Goal: Task Accomplishment & Management: Use online tool/utility

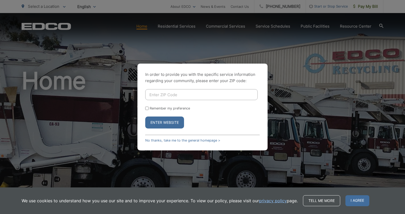
click at [181, 95] on input "Enter ZIP Code" at bounding box center [201, 94] width 113 height 11
type input "92024"
click at [152, 119] on button "Enter Website" at bounding box center [164, 122] width 39 height 12
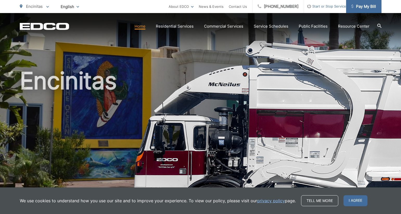
click at [361, 4] on span "Pay My Bill" at bounding box center [364, 6] width 25 height 6
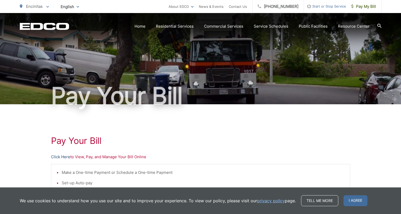
click at [62, 158] on link "Click Here" at bounding box center [60, 157] width 19 height 6
